Goal: Task Accomplishment & Management: Use online tool/utility

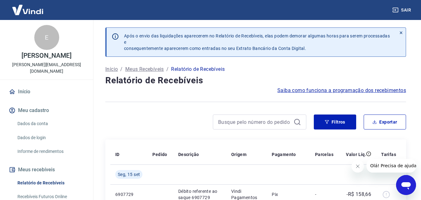
click at [189, 67] on p "Relatório de Recebíveis" at bounding box center [198, 68] width 54 height 7
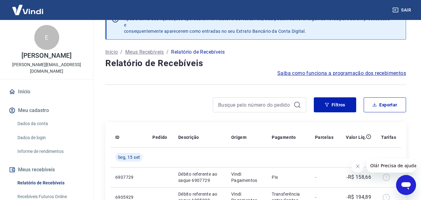
scroll to position [31, 0]
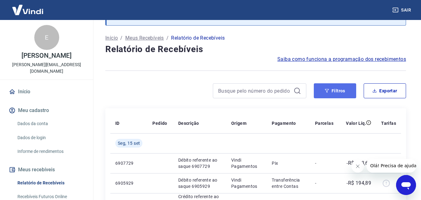
click at [350, 87] on button "Filtros" at bounding box center [335, 90] width 42 height 15
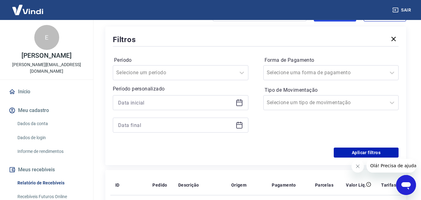
scroll to position [93, 0]
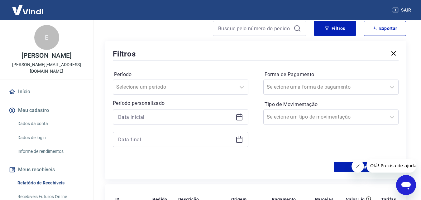
click at [237, 115] on icon at bounding box center [238, 116] width 7 height 7
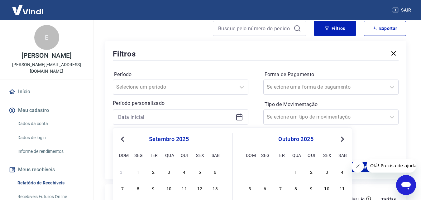
click at [123, 139] on span "Previous Month" at bounding box center [123, 138] width 0 height 7
click at [123, 140] on span "Previous Month" at bounding box center [123, 138] width 0 height 7
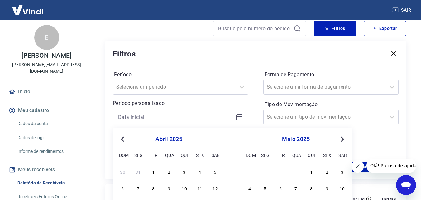
click at [123, 140] on span "Previous Month" at bounding box center [123, 138] width 0 height 7
click at [167, 169] on div "1" at bounding box center [168, 170] width 7 height 7
type input "01/01/2025"
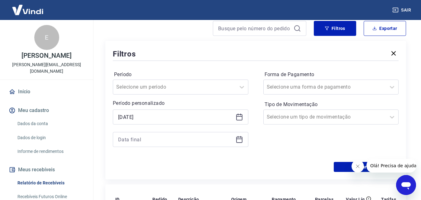
click at [236, 137] on icon at bounding box center [238, 138] width 7 height 7
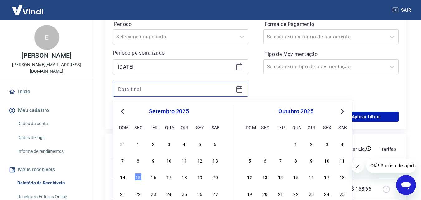
scroll to position [156, 0]
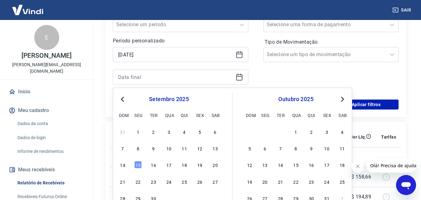
click at [124, 95] on button "Previous Month" at bounding box center [122, 98] width 7 height 7
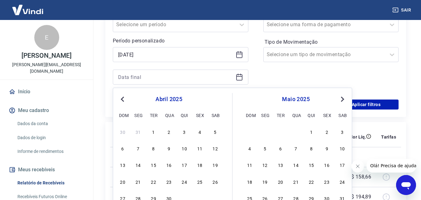
click at [124, 95] on button "Previous Month" at bounding box center [122, 98] width 7 height 7
click at [343, 97] on button "Next Month" at bounding box center [341, 98] width 7 height 7
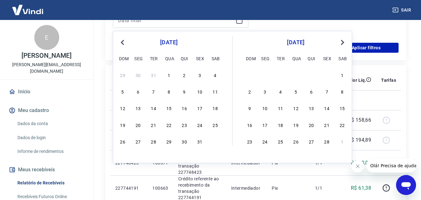
scroll to position [218, 0]
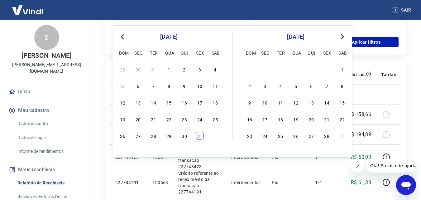
click at [200, 133] on div "31" at bounding box center [199, 135] width 7 height 7
type input "31/01/2025"
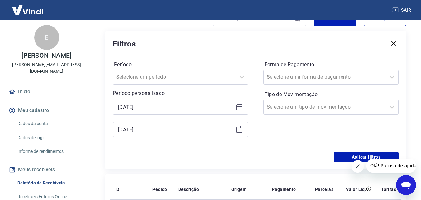
scroll to position [93, 0]
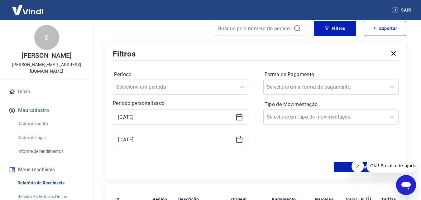
click at [354, 166] on button "Fechar mensagem da empresa" at bounding box center [357, 166] width 12 height 12
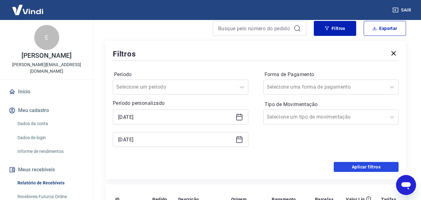
drag, startPoint x: 360, startPoint y: 166, endPoint x: 334, endPoint y: 78, distance: 91.7
click at [360, 167] on button "Aplicar filtros" at bounding box center [365, 167] width 65 height 10
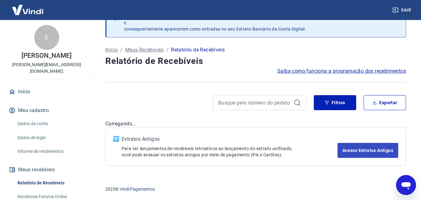
scroll to position [93, 0]
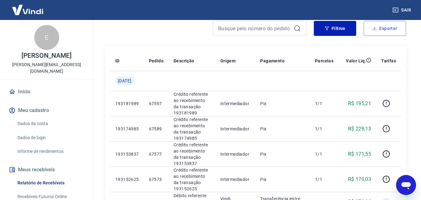
click at [395, 23] on button "Exportar" at bounding box center [384, 28] width 42 height 15
type input "01/01/2025"
type input "31/01/2025"
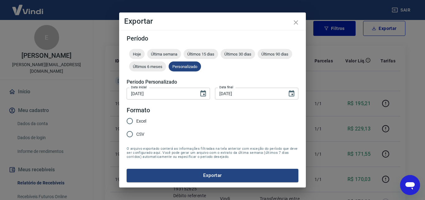
drag, startPoint x: 129, startPoint y: 118, endPoint x: 167, endPoint y: 139, distance: 43.8
click at [130, 119] on input "Excel" at bounding box center [129, 120] width 13 height 13
radio input "true"
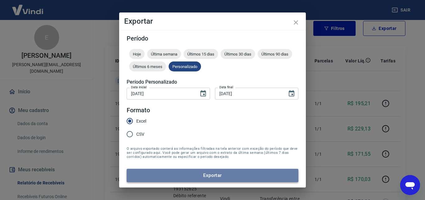
click at [202, 174] on button "Exportar" at bounding box center [213, 174] width 172 height 13
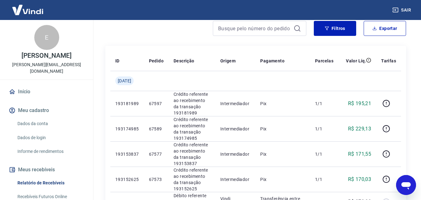
click at [166, 22] on div at bounding box center [205, 28] width 201 height 15
click at [177, 33] on div at bounding box center [205, 28] width 201 height 15
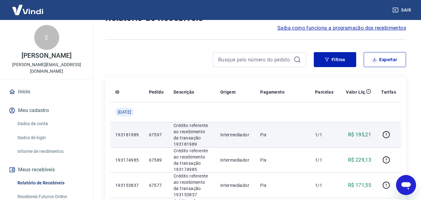
scroll to position [0, 0]
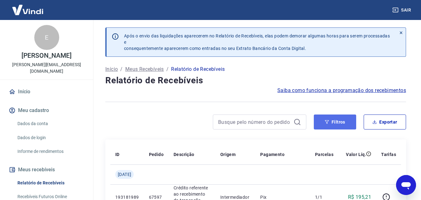
click at [330, 121] on button "Filtros" at bounding box center [335, 121] width 42 height 15
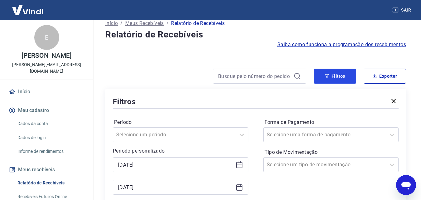
scroll to position [93, 0]
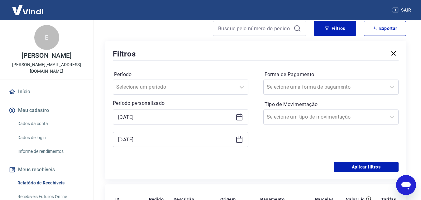
click at [240, 117] on icon at bounding box center [238, 116] width 7 height 7
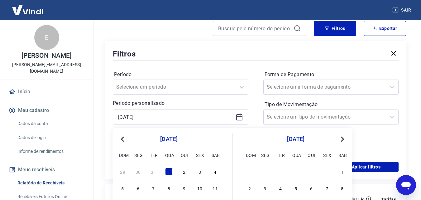
click at [120, 139] on button "Previous Month" at bounding box center [122, 138] width 7 height 7
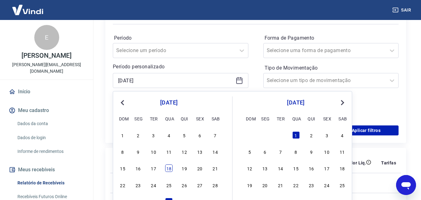
scroll to position [156, 0]
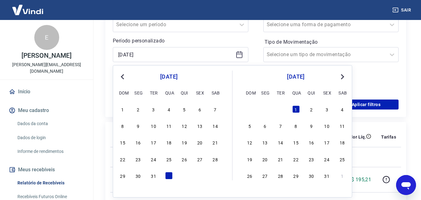
drag, startPoint x: 341, startPoint y: 76, endPoint x: 325, endPoint y: 85, distance: 19.0
click at [342, 76] on span "Next Month" at bounding box center [342, 76] width 0 height 7
click at [342, 75] on span "Next Month" at bounding box center [342, 76] width 0 height 7
click at [214, 110] on div "1" at bounding box center [214, 108] width 7 height 7
type input "01/02/2025"
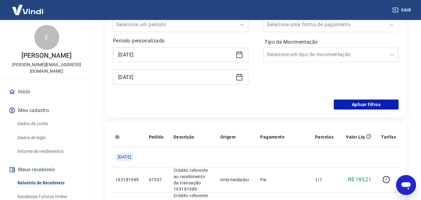
click at [237, 74] on icon at bounding box center [238, 76] width 7 height 7
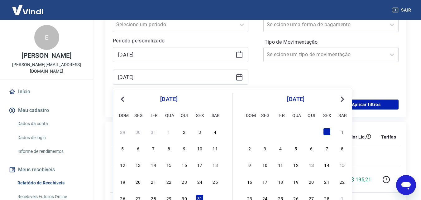
click at [343, 96] on button "Next Month" at bounding box center [341, 98] width 7 height 7
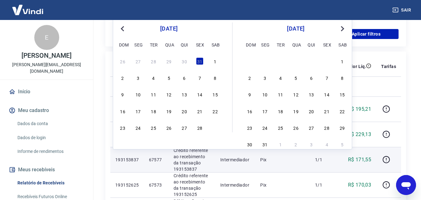
scroll to position [249, 0]
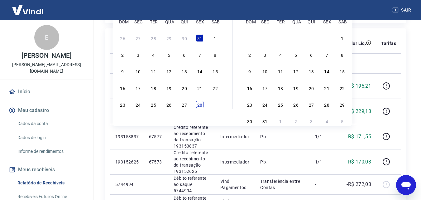
drag, startPoint x: 202, startPoint y: 105, endPoint x: 193, endPoint y: 101, distance: 10.3
click at [202, 105] on div "28" at bounding box center [199, 104] width 7 height 7
type input "28/02/2025"
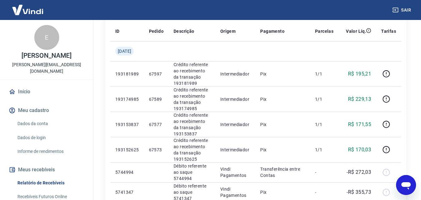
scroll to position [168, 0]
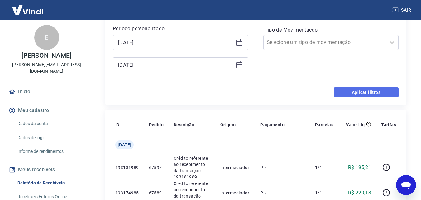
click at [378, 90] on button "Aplicar filtros" at bounding box center [365, 92] width 65 height 10
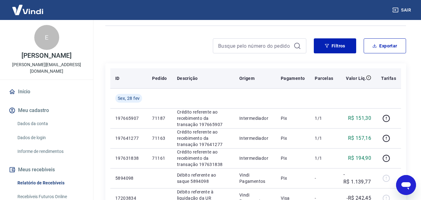
scroll to position [74, 0]
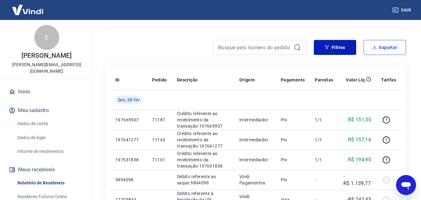
drag, startPoint x: 387, startPoint y: 45, endPoint x: 389, endPoint y: 64, distance: 19.2
click at [387, 45] on button "Exportar" at bounding box center [384, 47] width 42 height 15
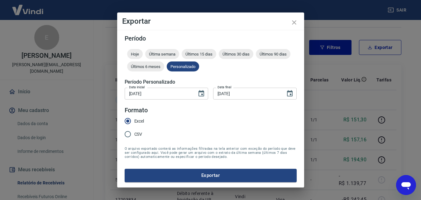
type input "01/02/2025"
type input "28/02/2025"
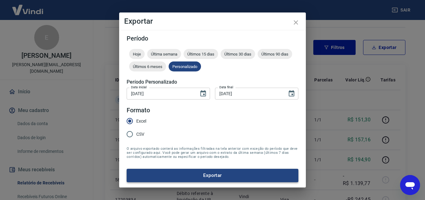
click at [212, 177] on button "Exportar" at bounding box center [213, 174] width 172 height 13
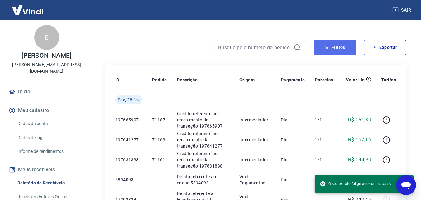
click at [331, 47] on button "Filtros" at bounding box center [335, 47] width 42 height 15
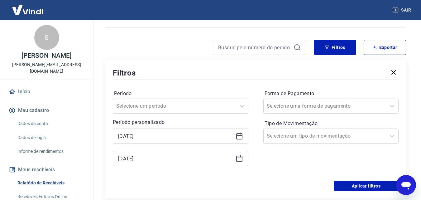
click at [240, 133] on icon at bounding box center [240, 133] width 1 height 2
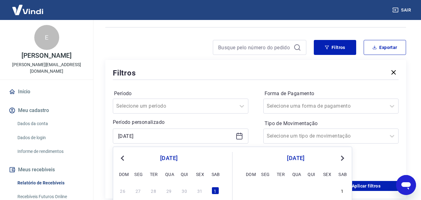
drag, startPoint x: 341, startPoint y: 158, endPoint x: 335, endPoint y: 159, distance: 6.0
click at [342, 158] on span "Next Month" at bounding box center [342, 157] width 0 height 7
drag, startPoint x: 214, startPoint y: 188, endPoint x: 221, endPoint y: 172, distance: 17.9
click at [214, 188] on div "1" at bounding box center [214, 189] width 7 height 7
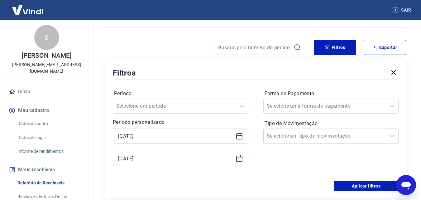
type input "01/03/2025"
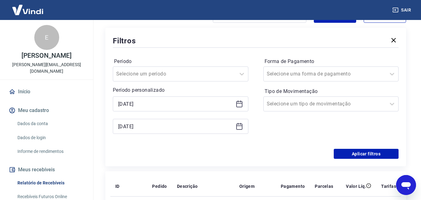
scroll to position [106, 0]
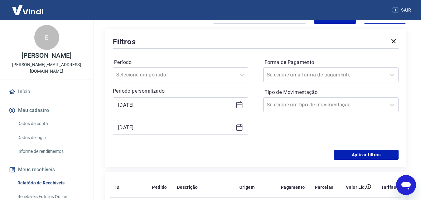
click at [239, 125] on icon at bounding box center [238, 126] width 7 height 7
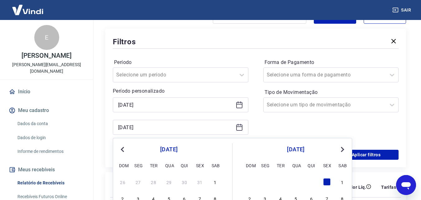
drag, startPoint x: 343, startPoint y: 149, endPoint x: 339, endPoint y: 152, distance: 4.9
click at [342, 149] on span "Next Month" at bounding box center [342, 148] width 0 height 7
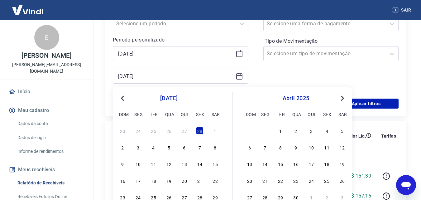
scroll to position [230, 0]
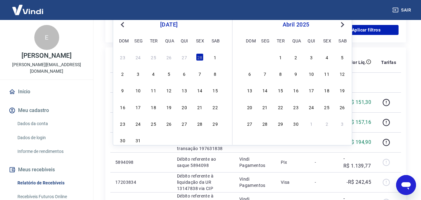
drag, startPoint x: 136, startPoint y: 139, endPoint x: 270, endPoint y: 125, distance: 135.0
click at [136, 139] on div "31" at bounding box center [137, 139] width 7 height 7
type input "31/03/2025"
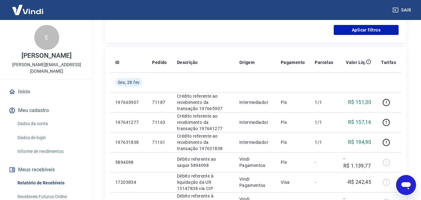
scroll to position [106, 0]
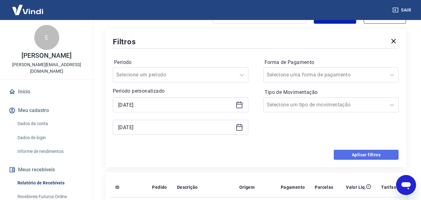
click at [349, 151] on button "Aplicar filtros" at bounding box center [365, 154] width 65 height 10
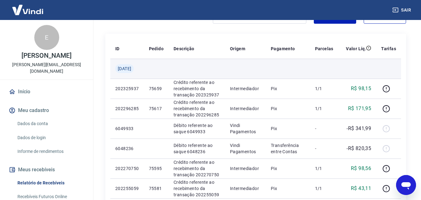
scroll to position [12, 0]
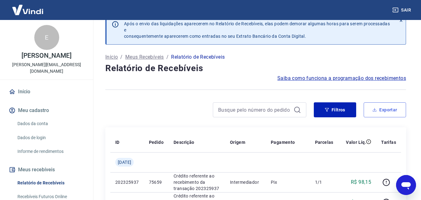
click at [383, 107] on button "Exportar" at bounding box center [384, 109] width 42 height 15
type input "01/03/2025"
type input "31/03/2025"
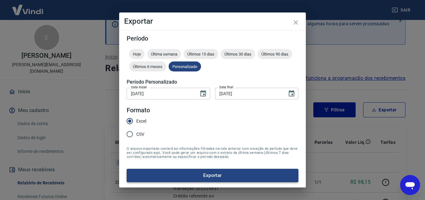
drag, startPoint x: 195, startPoint y: 175, endPoint x: 199, endPoint y: 172, distance: 5.3
click at [195, 175] on button "Exportar" at bounding box center [213, 174] width 172 height 13
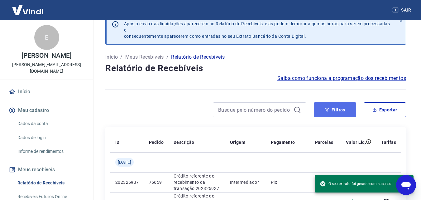
click at [338, 105] on button "Filtros" at bounding box center [335, 109] width 42 height 15
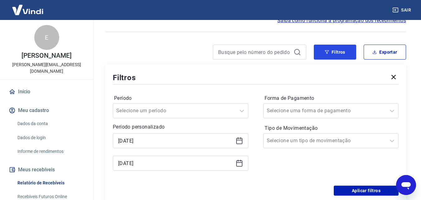
scroll to position [137, 0]
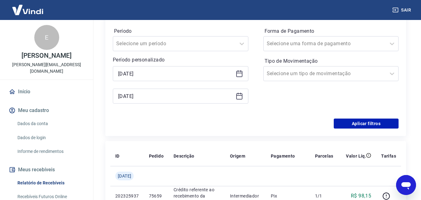
click at [238, 73] on icon at bounding box center [239, 73] width 6 height 1
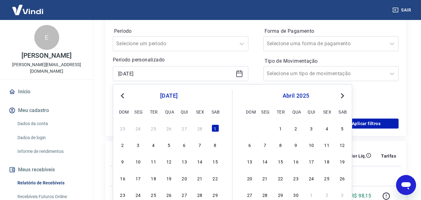
click at [339, 92] on button "Next Month" at bounding box center [341, 95] width 7 height 7
drag, startPoint x: 153, startPoint y: 127, endPoint x: 337, endPoint y: 106, distance: 184.9
click at [154, 127] on div "1" at bounding box center [153, 127] width 7 height 7
type input "01/04/2025"
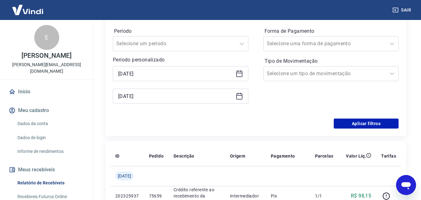
click at [238, 96] on icon at bounding box center [238, 95] width 7 height 7
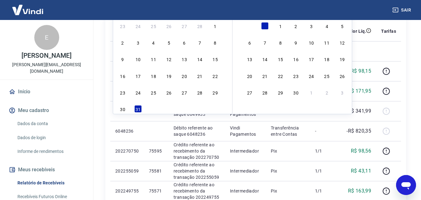
scroll to position [199, 0]
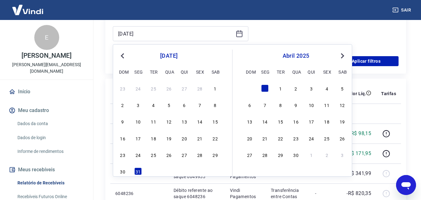
click at [342, 54] on span "Next Month" at bounding box center [342, 55] width 0 height 7
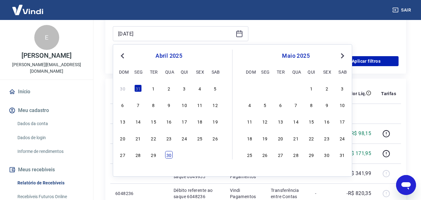
click at [169, 153] on div "30" at bounding box center [168, 154] width 7 height 7
type input "30/04/2025"
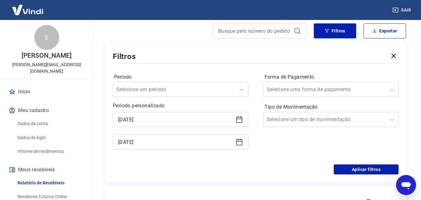
scroll to position [74, 0]
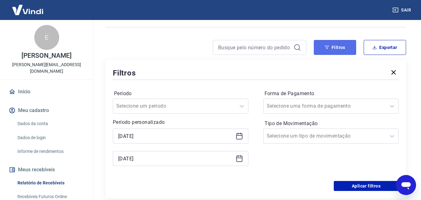
click at [338, 49] on button "Filtros" at bounding box center [335, 47] width 42 height 15
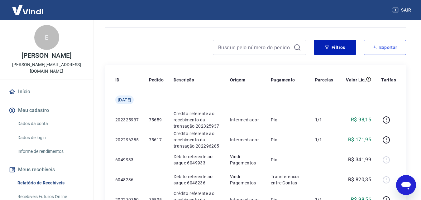
click at [395, 49] on button "Exportar" at bounding box center [384, 47] width 42 height 15
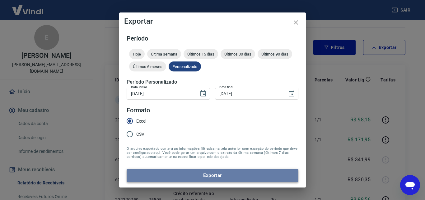
click at [223, 178] on button "Exportar" at bounding box center [213, 174] width 172 height 13
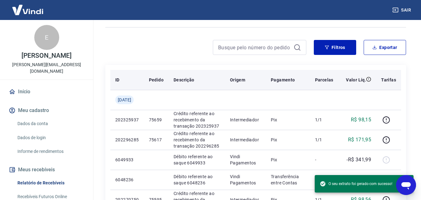
scroll to position [0, 0]
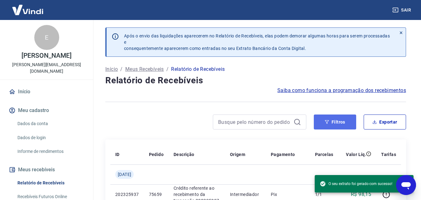
click at [343, 120] on button "Filtros" at bounding box center [335, 121] width 42 height 15
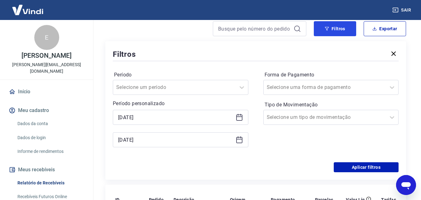
scroll to position [93, 0]
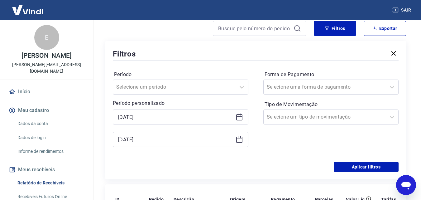
click at [236, 116] on icon at bounding box center [239, 116] width 6 height 1
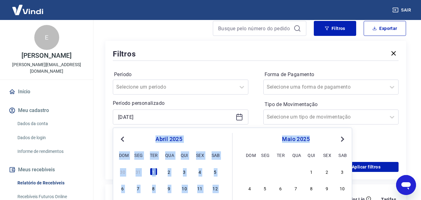
click at [345, 138] on div "Previous Month Next Month abril 2025 dom seg ter qua qui sex sab 30 31 1 2 3 4 …" at bounding box center [232, 193] width 239 height 132
click at [342, 138] on span "Next Month" at bounding box center [342, 138] width 0 height 7
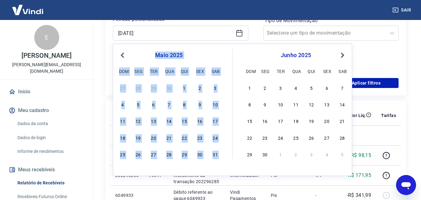
scroll to position [187, 0]
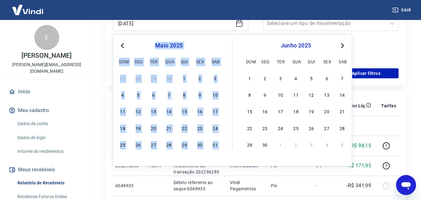
click at [228, 87] on div "maio 2025 dom seg ter qua qui sex sab 27 28 29 30 1 2 3 4 5 6 7 8 9 10 11 12 13…" at bounding box center [175, 94] width 114 height 110
click at [185, 78] on div "1" at bounding box center [184, 77] width 7 height 7
type input "01/05/2025"
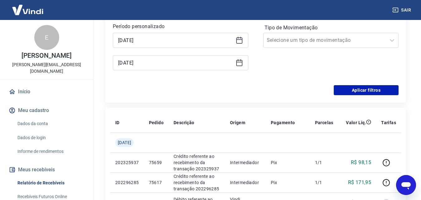
scroll to position [156, 0]
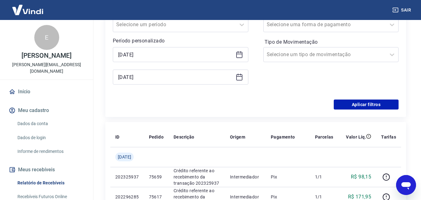
click at [238, 76] on icon at bounding box center [239, 76] width 6 height 1
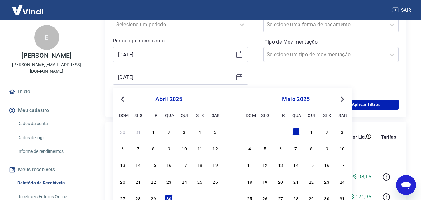
click at [343, 97] on button "Next Month" at bounding box center [341, 98] width 7 height 7
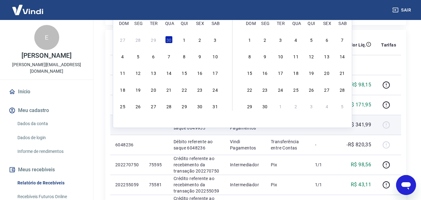
scroll to position [249, 0]
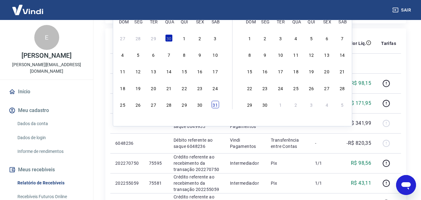
click at [216, 107] on div "31" at bounding box center [214, 104] width 7 height 7
type input "31/05/2025"
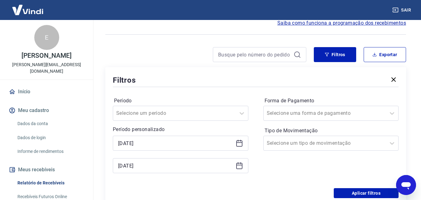
scroll to position [62, 0]
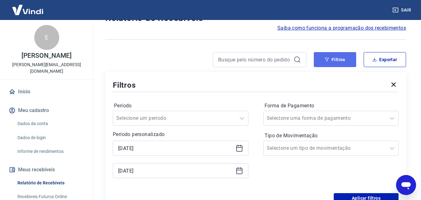
click at [330, 59] on button "Filtros" at bounding box center [335, 59] width 42 height 15
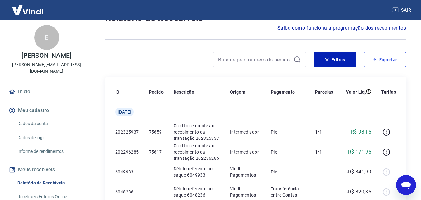
drag, startPoint x: 378, startPoint y: 56, endPoint x: 378, endPoint y: 63, distance: 6.9
click at [378, 56] on button "Exportar" at bounding box center [384, 59] width 42 height 15
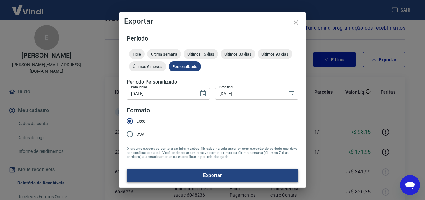
click at [221, 171] on button "Exportar" at bounding box center [213, 174] width 172 height 13
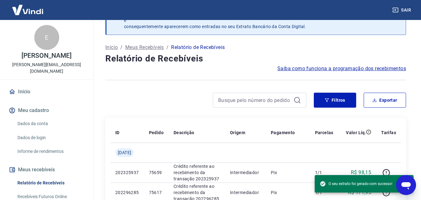
scroll to position [0, 0]
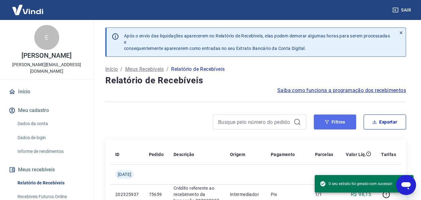
click at [350, 125] on button "Filtros" at bounding box center [335, 121] width 42 height 15
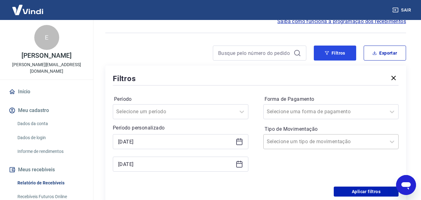
scroll to position [93, 0]
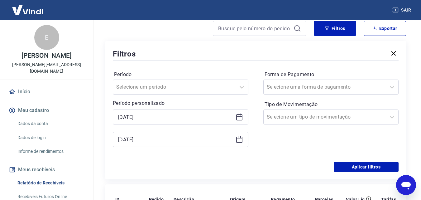
click at [238, 117] on icon at bounding box center [238, 116] width 7 height 7
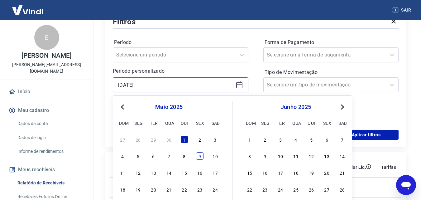
scroll to position [156, 0]
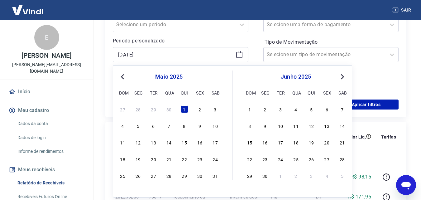
drag, startPoint x: 343, startPoint y: 74, endPoint x: 333, endPoint y: 81, distance: 13.0
click at [342, 74] on button "Next Month" at bounding box center [341, 76] width 7 height 7
drag, startPoint x: 122, startPoint y: 108, endPoint x: 344, endPoint y: 74, distance: 224.3
click at [125, 108] on div "1" at bounding box center [122, 108] width 7 height 7
type input "01/06/2025"
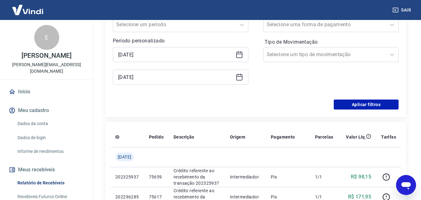
drag, startPoint x: 237, startPoint y: 78, endPoint x: 257, endPoint y: 80, distance: 19.8
click at [237, 78] on icon at bounding box center [238, 76] width 7 height 7
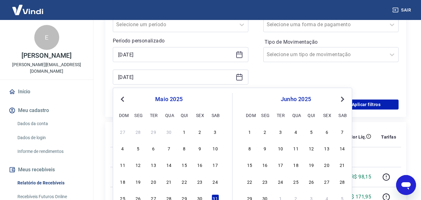
click at [341, 96] on button "Next Month" at bounding box center [341, 98] width 7 height 7
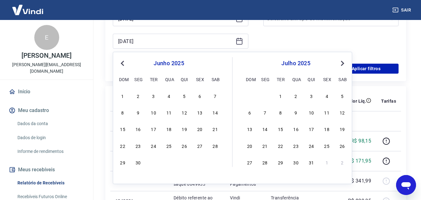
scroll to position [218, 0]
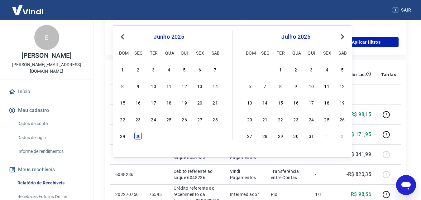
click at [140, 139] on div "30" at bounding box center [137, 135] width 7 height 7
type input "30/06/2025"
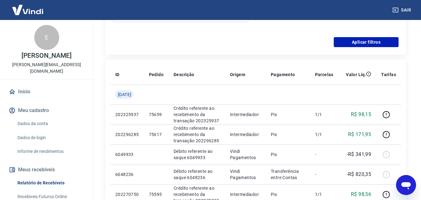
scroll to position [93, 0]
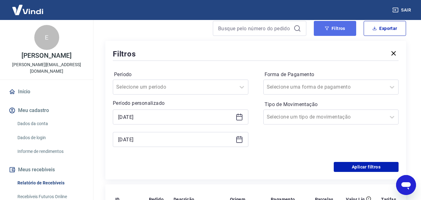
click at [348, 29] on button "Filtros" at bounding box center [335, 28] width 42 height 15
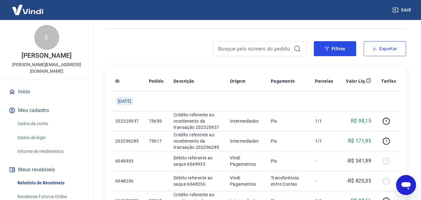
scroll to position [62, 0]
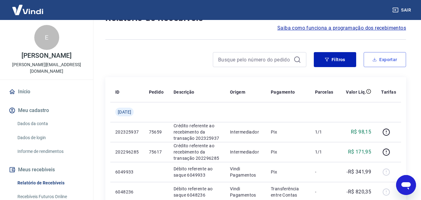
click at [383, 60] on button "Exportar" at bounding box center [384, 59] width 42 height 15
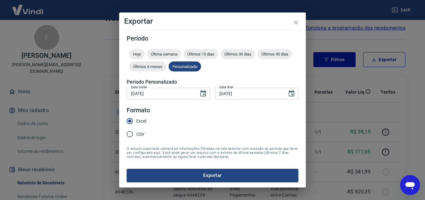
click at [207, 173] on button "Exportar" at bounding box center [213, 174] width 172 height 13
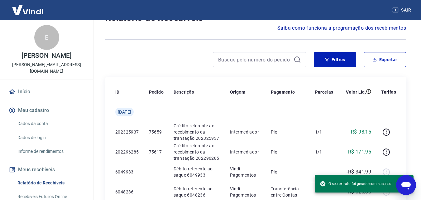
click at [178, 46] on div at bounding box center [255, 39] width 300 height 15
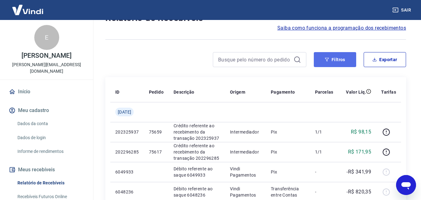
click at [336, 55] on button "Filtros" at bounding box center [335, 59] width 42 height 15
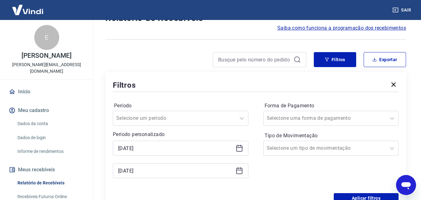
click at [241, 146] on icon at bounding box center [238, 147] width 7 height 7
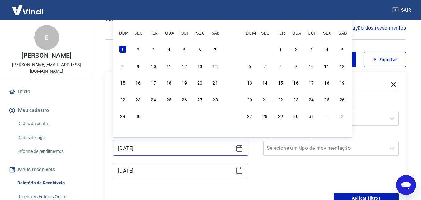
scroll to position [0, 0]
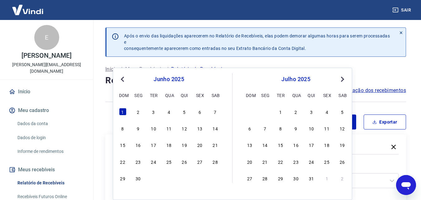
drag, startPoint x: 340, startPoint y: 78, endPoint x: 322, endPoint y: 90, distance: 21.9
click at [342, 78] on span "Next Month" at bounding box center [342, 78] width 0 height 7
drag, startPoint x: 153, startPoint y: 113, endPoint x: 117, endPoint y: 142, distance: 46.5
click at [154, 113] on div "1" at bounding box center [153, 111] width 7 height 7
type input "01/07/2025"
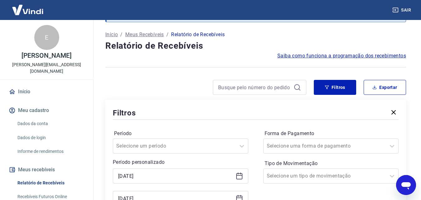
scroll to position [125, 0]
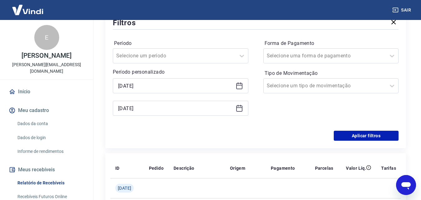
click at [236, 108] on icon at bounding box center [238, 107] width 7 height 7
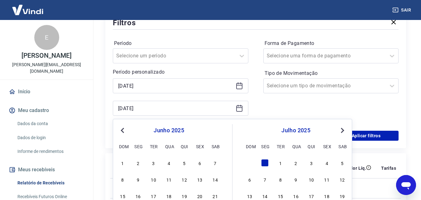
click at [342, 128] on span "Next Month" at bounding box center [342, 129] width 0 height 7
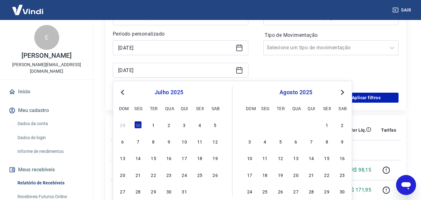
scroll to position [218, 0]
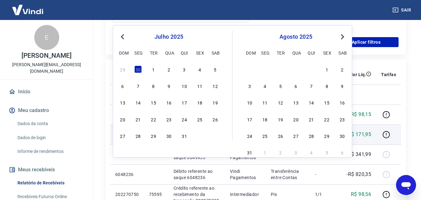
drag, startPoint x: 185, startPoint y: 139, endPoint x: 213, endPoint y: 139, distance: 28.3
click at [184, 138] on div "31" at bounding box center [184, 135] width 7 height 7
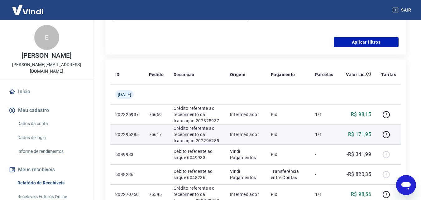
type input "31/07/2025"
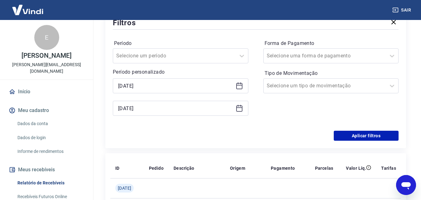
scroll to position [31, 0]
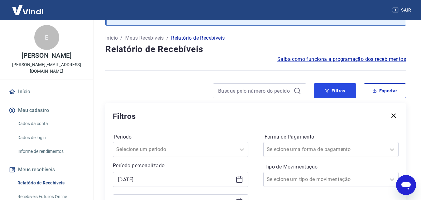
drag, startPoint x: 338, startPoint y: 90, endPoint x: 361, endPoint y: 91, distance: 23.1
click at [338, 90] on button "Filtros" at bounding box center [335, 90] width 42 height 15
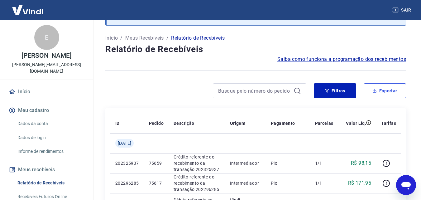
click at [396, 93] on button "Exportar" at bounding box center [384, 90] width 42 height 15
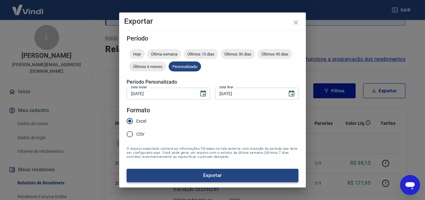
drag, startPoint x: 202, startPoint y: 177, endPoint x: 215, endPoint y: 173, distance: 12.5
click at [203, 177] on button "Exportar" at bounding box center [213, 174] width 172 height 13
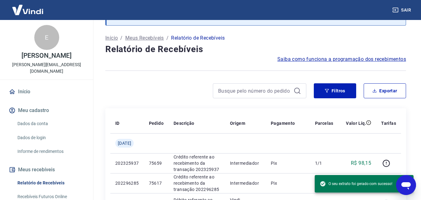
drag, startPoint x: 188, startPoint y: 87, endPoint x: 233, endPoint y: 98, distance: 46.4
click at [188, 87] on div at bounding box center [205, 90] width 201 height 15
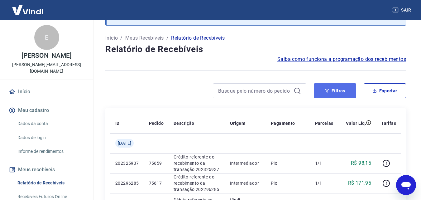
click at [342, 90] on button "Filtros" at bounding box center [335, 90] width 42 height 15
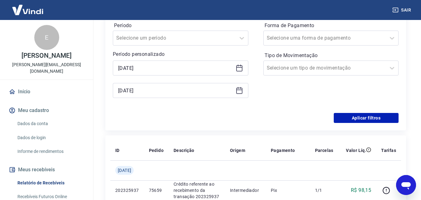
scroll to position [156, 0]
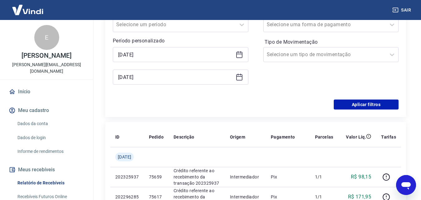
drag, startPoint x: 239, startPoint y: 53, endPoint x: 242, endPoint y: 61, distance: 8.6
click at [238, 53] on icon at bounding box center [238, 54] width 7 height 7
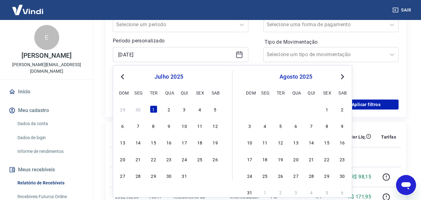
click at [343, 74] on button "Next Month" at bounding box center [341, 76] width 7 height 7
click at [198, 111] on div "1" at bounding box center [199, 108] width 7 height 7
type input "01/08/2025"
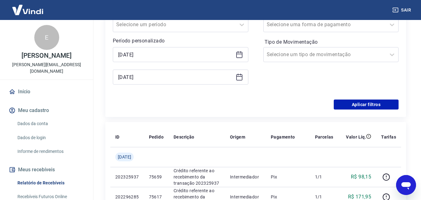
click at [239, 78] on icon at bounding box center [238, 76] width 7 height 7
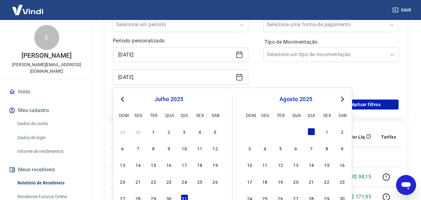
click at [342, 95] on div "agosto 2025 dom seg ter qua qui sex sab" at bounding box center [296, 106] width 102 height 26
drag, startPoint x: 341, startPoint y: 97, endPoint x: 325, endPoint y: 107, distance: 18.9
click at [342, 97] on span "Next Month" at bounding box center [342, 98] width 0 height 7
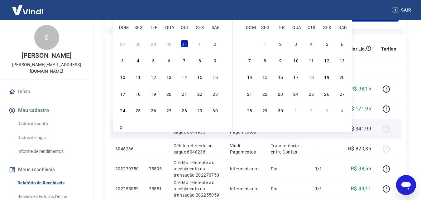
scroll to position [249, 0]
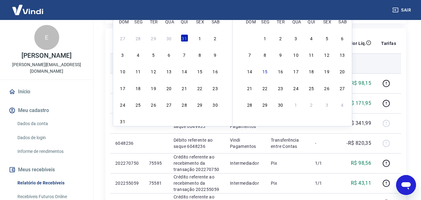
drag, startPoint x: 121, startPoint y: 120, endPoint x: 335, endPoint y: 68, distance: 219.6
click at [122, 120] on div "31" at bounding box center [122, 120] width 7 height 7
type input "31/08/2025"
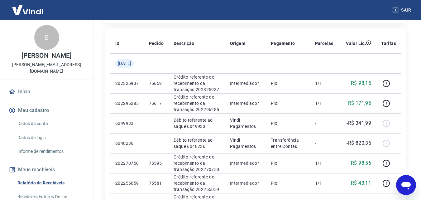
scroll to position [156, 0]
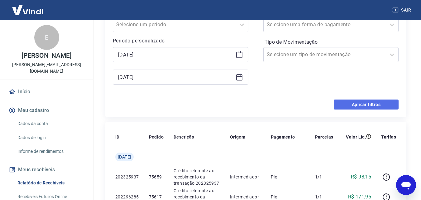
click at [375, 106] on button "Aplicar filtros" at bounding box center [365, 104] width 65 height 10
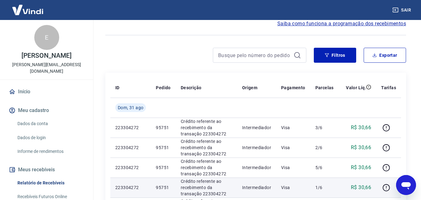
scroll to position [62, 0]
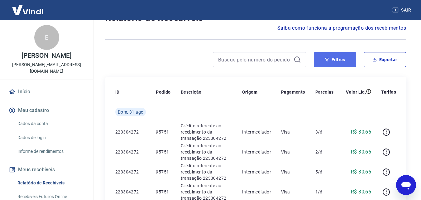
click at [338, 57] on button "Filtros" at bounding box center [335, 59] width 42 height 15
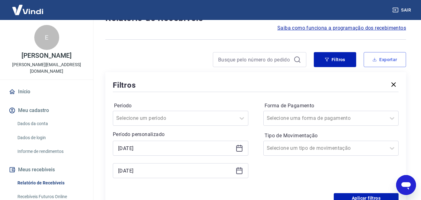
click at [381, 60] on button "Exportar" at bounding box center [384, 59] width 42 height 15
type input "01/08/2025"
type input "31/08/2025"
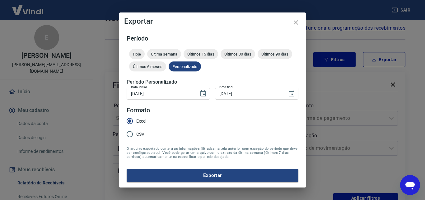
click at [364, 75] on div "Exportar Período Hoje Última semana Últimos 15 dias Últimos 30 dias Últimos 90 …" at bounding box center [212, 100] width 425 height 200
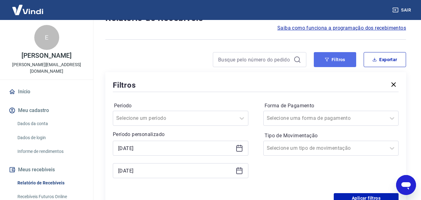
click at [344, 60] on button "Filtros" at bounding box center [335, 59] width 42 height 15
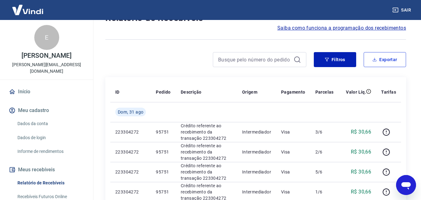
drag, startPoint x: 384, startPoint y: 58, endPoint x: 382, endPoint y: 67, distance: 8.9
click at [384, 58] on button "Exportar" at bounding box center [384, 59] width 42 height 15
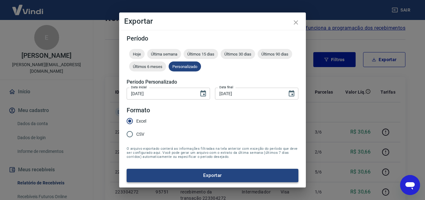
click at [212, 176] on button "Exportar" at bounding box center [213, 174] width 172 height 13
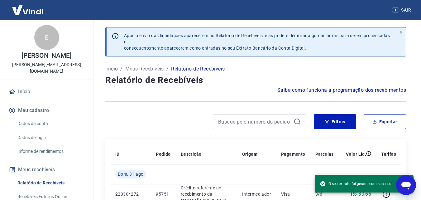
scroll to position [0, 0]
click at [219, 89] on div "Saiba como funciona a programação dos recebimentos" at bounding box center [255, 90] width 300 height 7
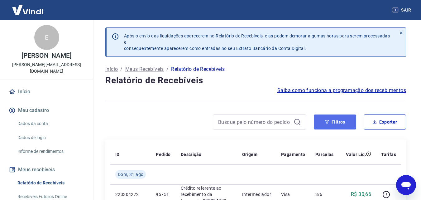
click at [348, 120] on button "Filtros" at bounding box center [335, 121] width 42 height 15
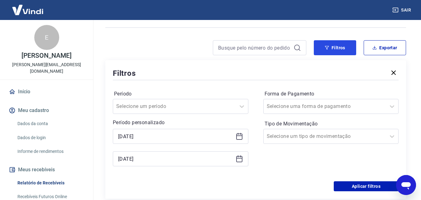
scroll to position [93, 0]
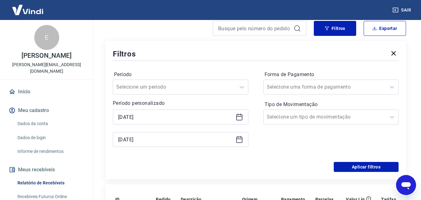
click at [239, 116] on icon at bounding box center [239, 116] width 6 height 1
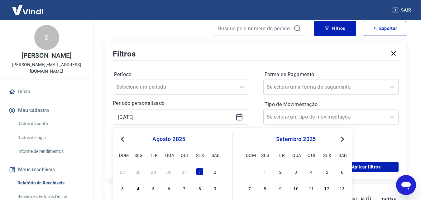
drag, startPoint x: 341, startPoint y: 135, endPoint x: 336, endPoint y: 135, distance: 4.7
click at [340, 135] on button "Next Month" at bounding box center [341, 138] width 7 height 7
click at [137, 171] on div "1" at bounding box center [137, 170] width 7 height 7
type input "[DATE]"
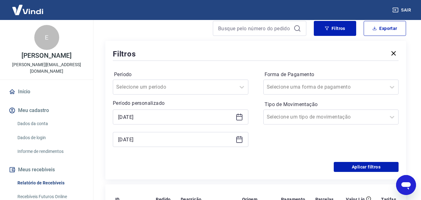
scroll to position [156, 0]
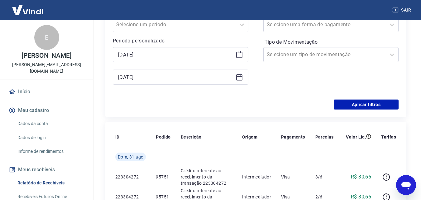
click at [241, 74] on div "31/08/2025" at bounding box center [180, 76] width 135 height 15
drag, startPoint x: 241, startPoint y: 74, endPoint x: 255, endPoint y: 77, distance: 14.3
click at [241, 74] on icon at bounding box center [238, 76] width 7 height 7
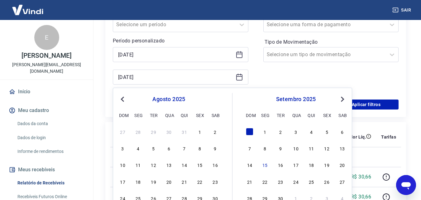
click at [342, 99] on span "Next Month" at bounding box center [342, 98] width 0 height 7
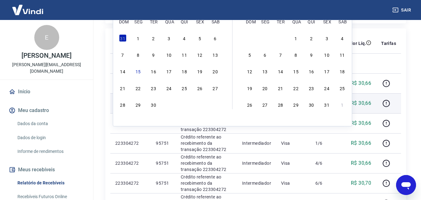
click at [122, 71] on div "14" at bounding box center [122, 70] width 7 height 7
type input "[DATE]"
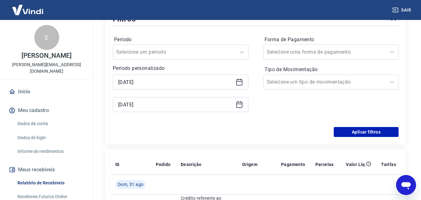
scroll to position [125, 0]
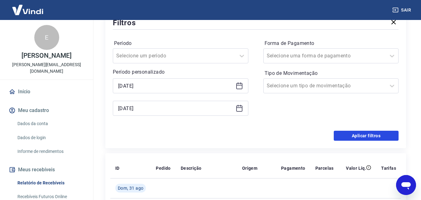
drag, startPoint x: 377, startPoint y: 131, endPoint x: 376, endPoint y: 134, distance: 3.5
click at [376, 131] on button "Aplicar filtros" at bounding box center [365, 135] width 65 height 10
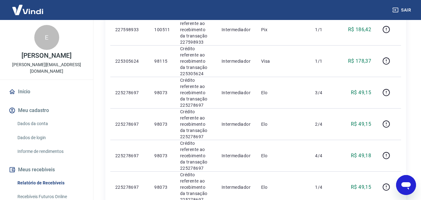
scroll to position [93, 0]
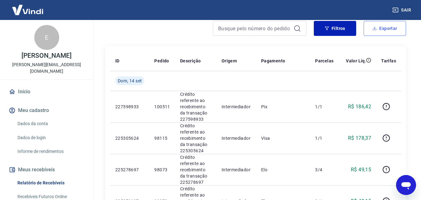
click at [382, 25] on button "Exportar" at bounding box center [384, 28] width 42 height 15
type input "[DATE]"
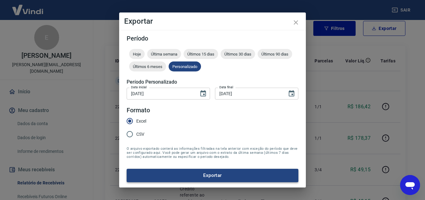
click at [219, 174] on button "Exportar" at bounding box center [213, 174] width 172 height 13
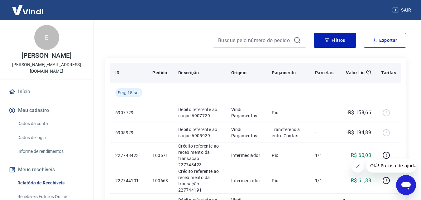
scroll to position [50, 0]
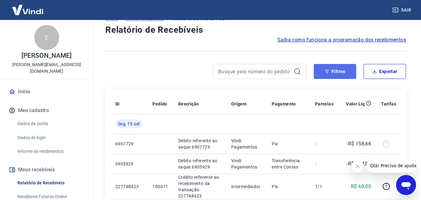
click at [343, 71] on button "Filtros" at bounding box center [335, 71] width 42 height 15
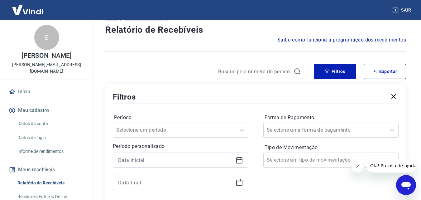
click at [238, 160] on icon at bounding box center [238, 159] width 7 height 7
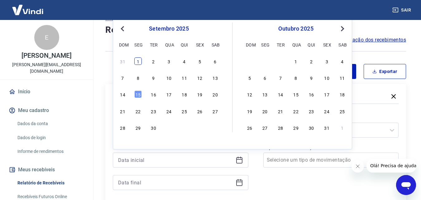
click at [137, 59] on div "1" at bounding box center [137, 60] width 7 height 7
type input "[DATE]"
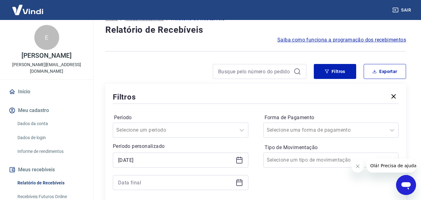
click at [239, 181] on icon at bounding box center [238, 181] width 7 height 7
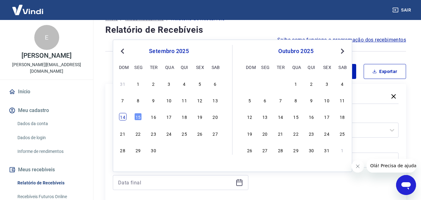
click at [124, 114] on div "14" at bounding box center [122, 116] width 7 height 7
type input "[DATE]"
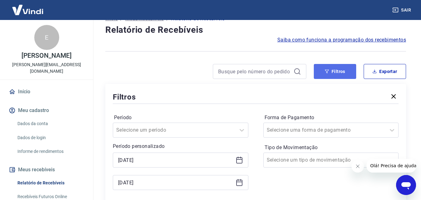
click at [339, 70] on button "Filtros" at bounding box center [335, 71] width 42 height 15
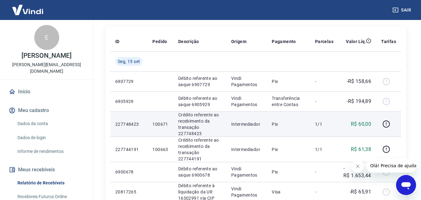
scroll to position [82, 0]
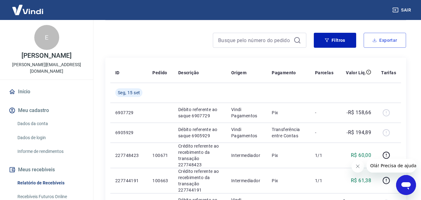
click at [387, 39] on button "Exportar" at bounding box center [384, 40] width 42 height 15
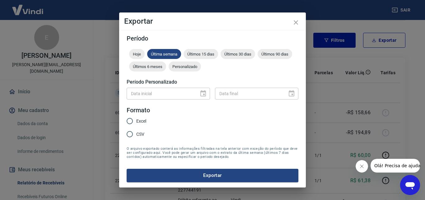
click at [130, 119] on input "Excel" at bounding box center [129, 120] width 13 height 13
radio input "true"
click at [220, 170] on button "Exportar" at bounding box center [213, 174] width 172 height 13
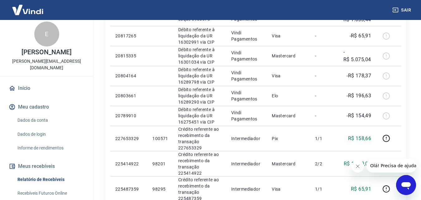
scroll to position [1, 0]
